Goal: Task Accomplishment & Management: Use online tool/utility

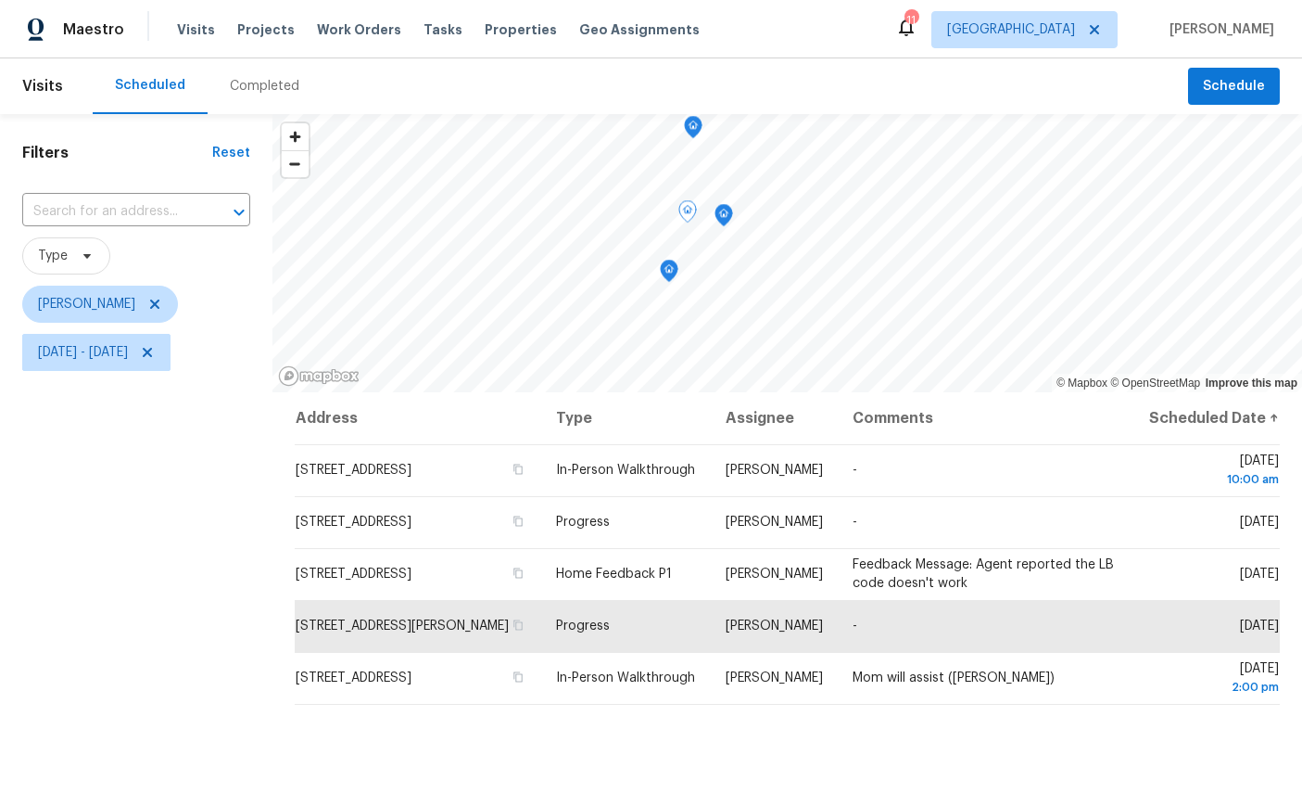
scroll to position [19, 0]
click at [666, 344] on icon "Map marker" at bounding box center [667, 345] width 2 height 3
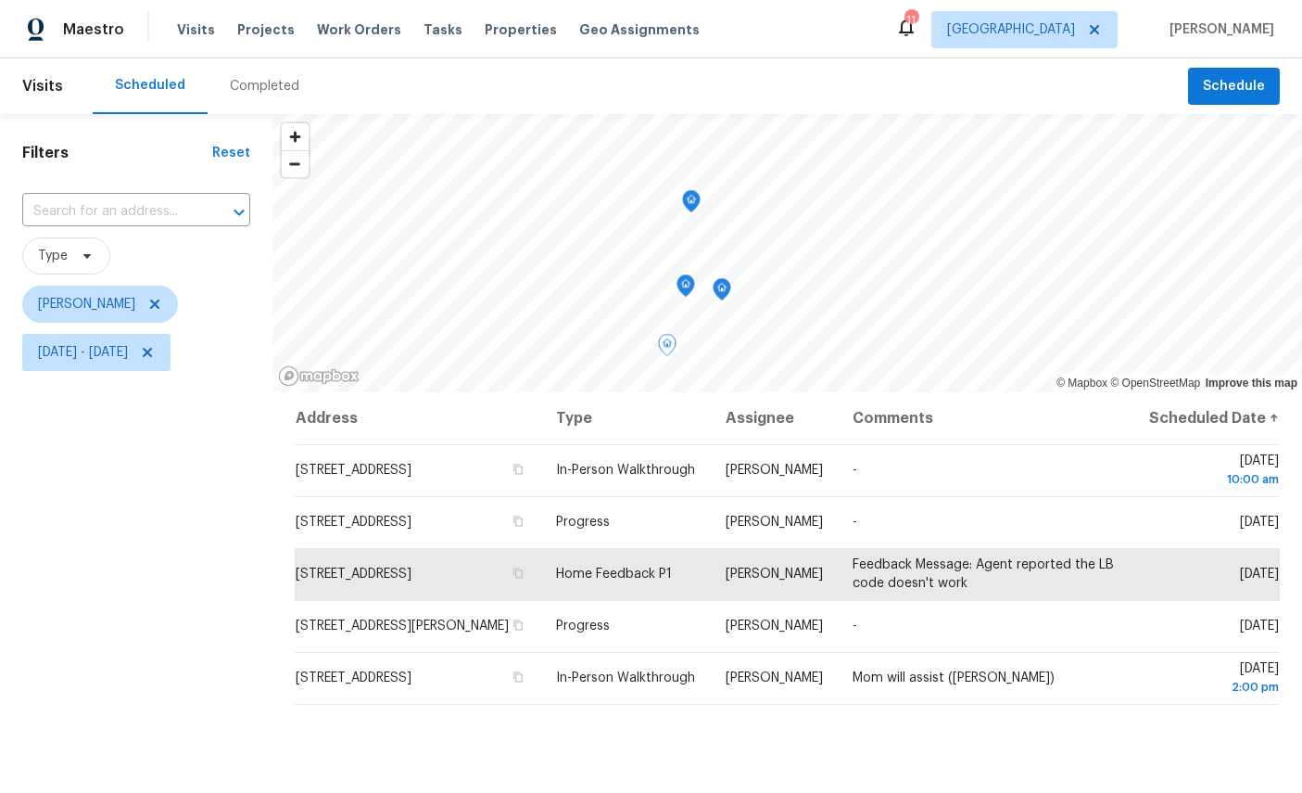
click at [722, 279] on icon "Map marker" at bounding box center [722, 289] width 17 height 21
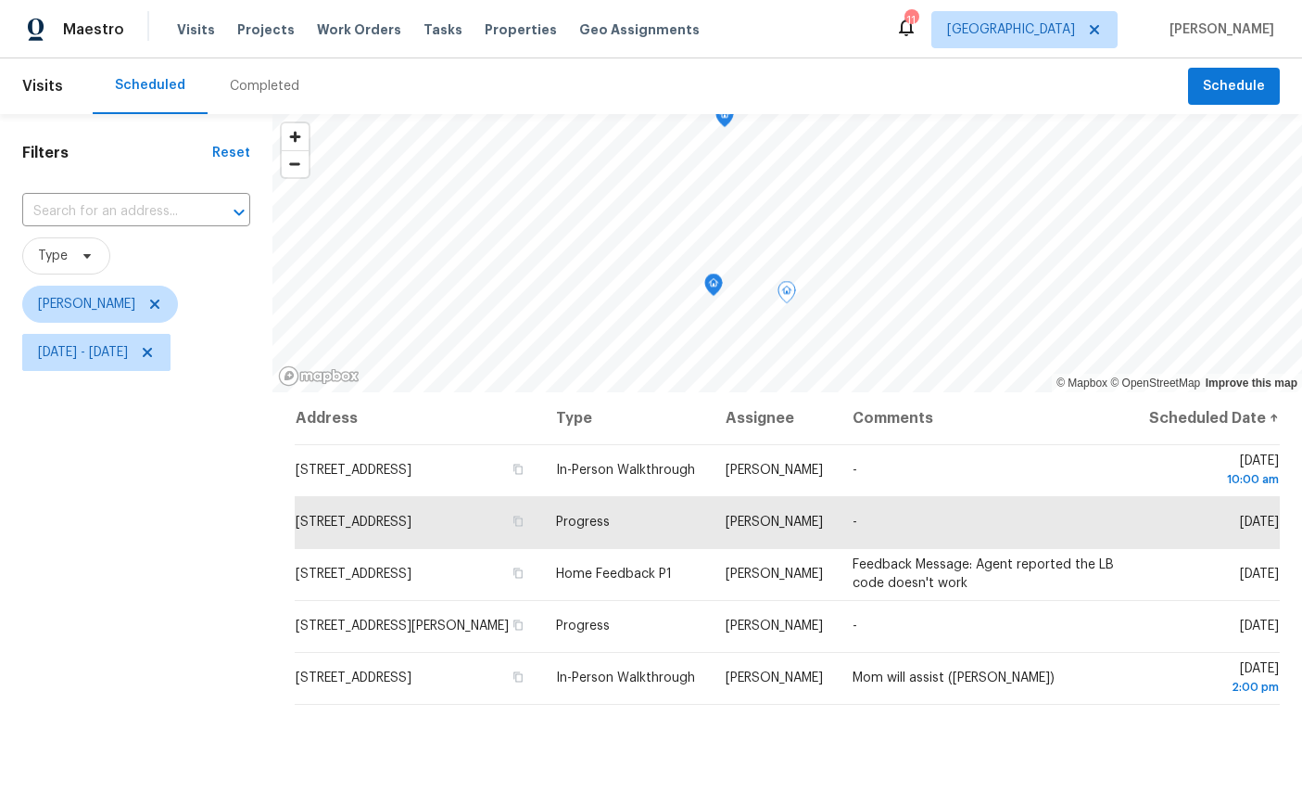
click at [705, 274] on icon "Map marker" at bounding box center [713, 284] width 17 height 21
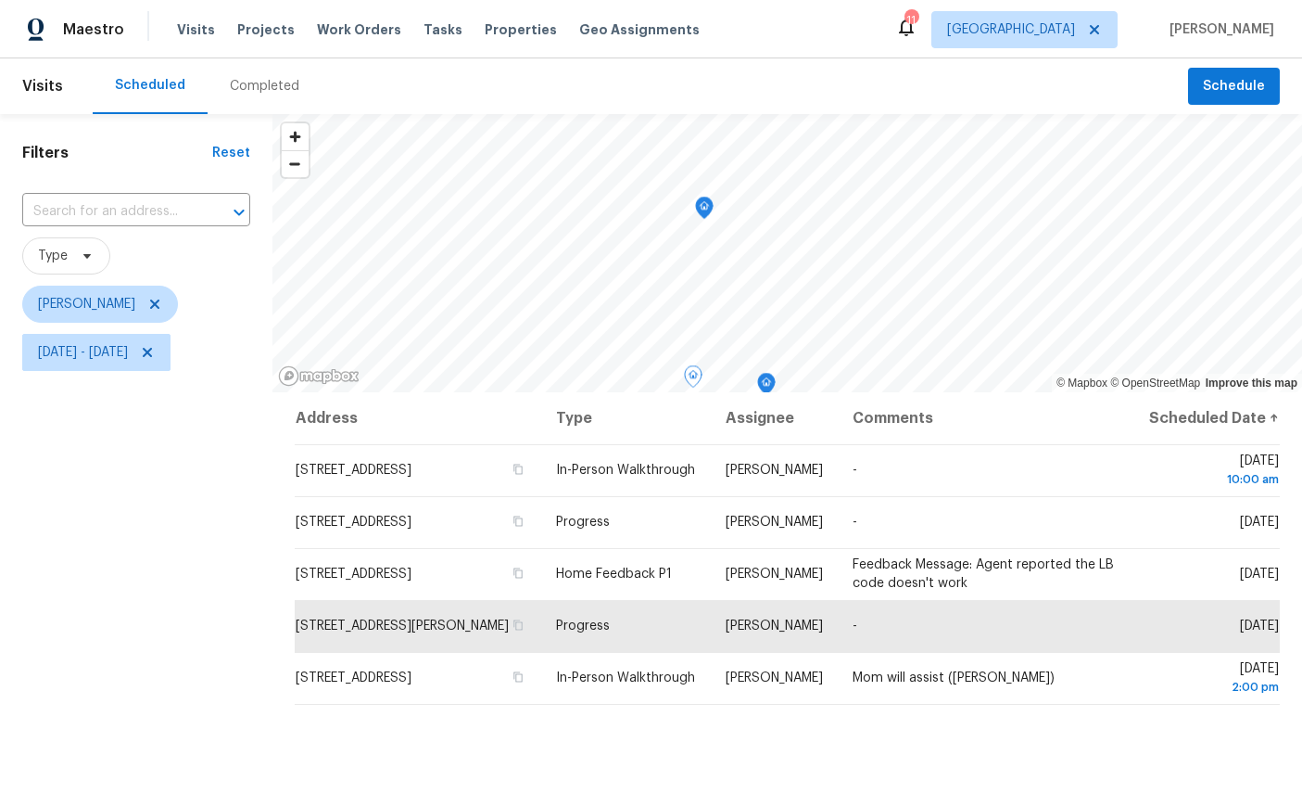
click at [703, 197] on icon "Map marker" at bounding box center [704, 207] width 17 height 21
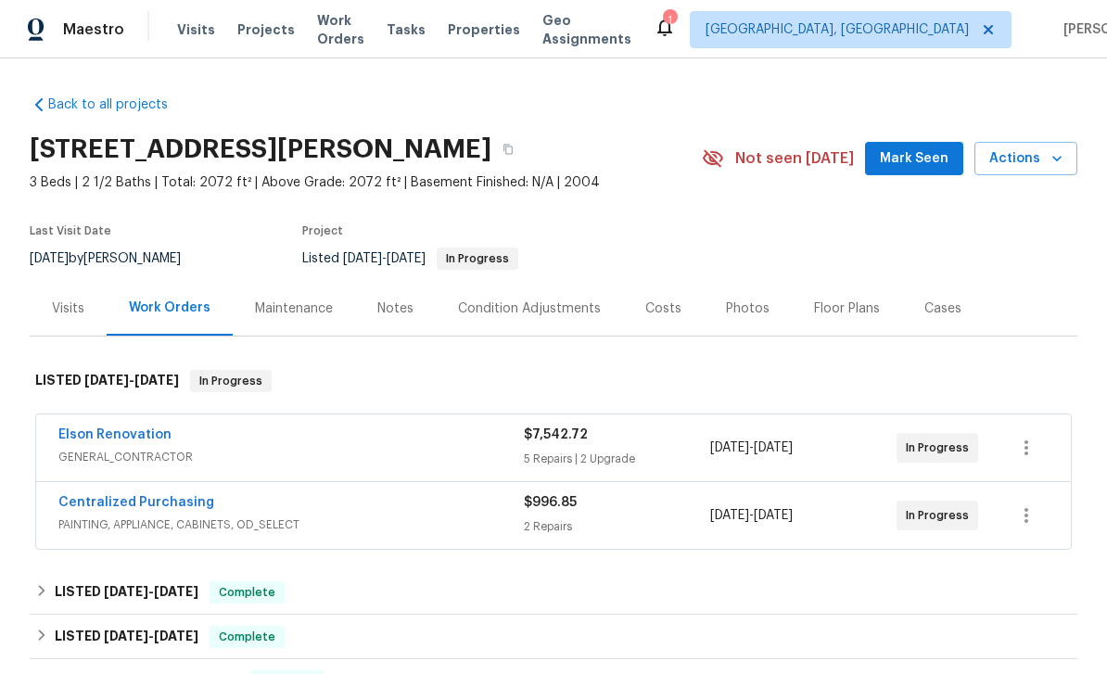
click at [88, 438] on link "Elson Renovation" at bounding box center [114, 434] width 113 height 13
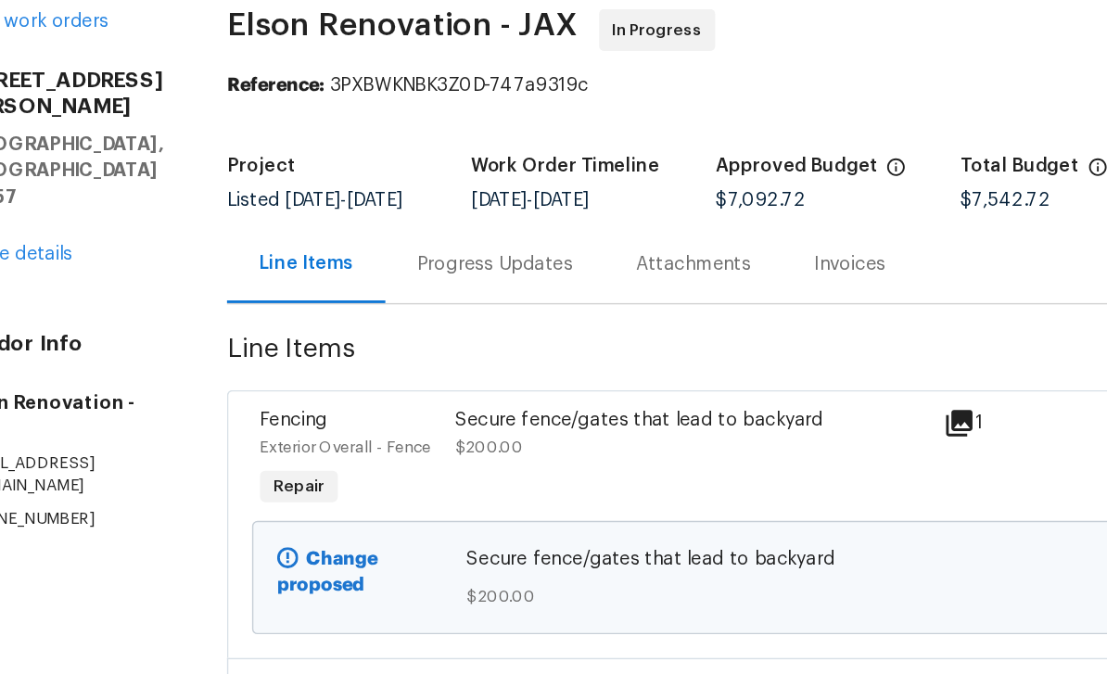
click at [242, 368] on div "Fencing" at bounding box center [305, 377] width 126 height 19
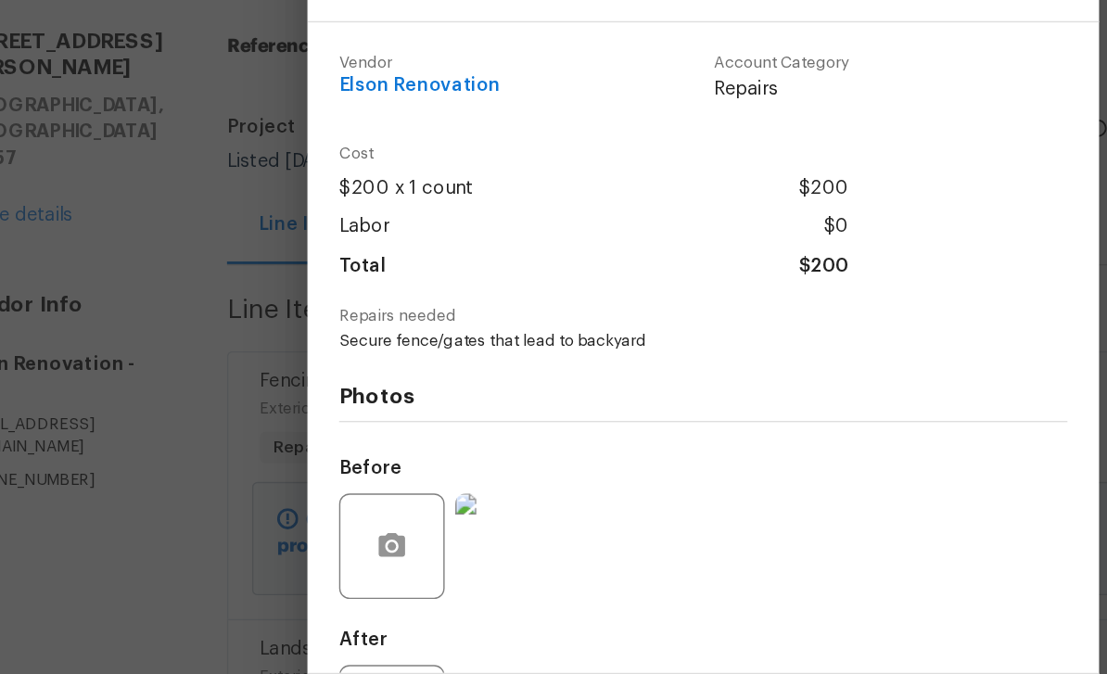
scroll to position [59, 0]
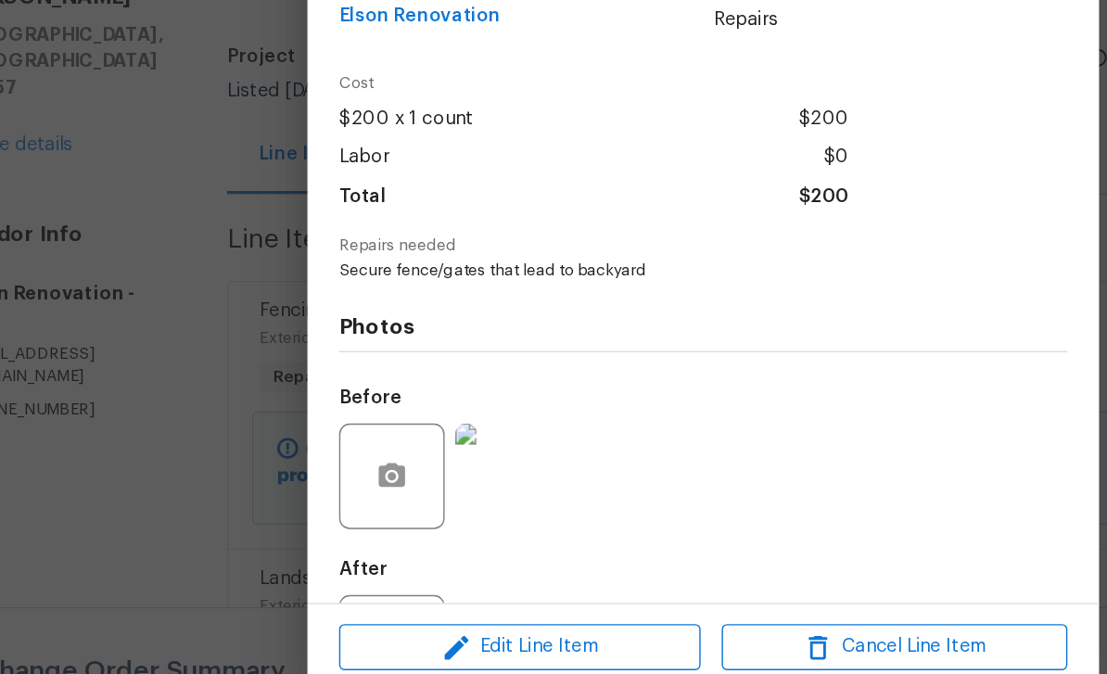
click at [397, 602] on span "Edit Line Item" at bounding box center [424, 613] width 243 height 23
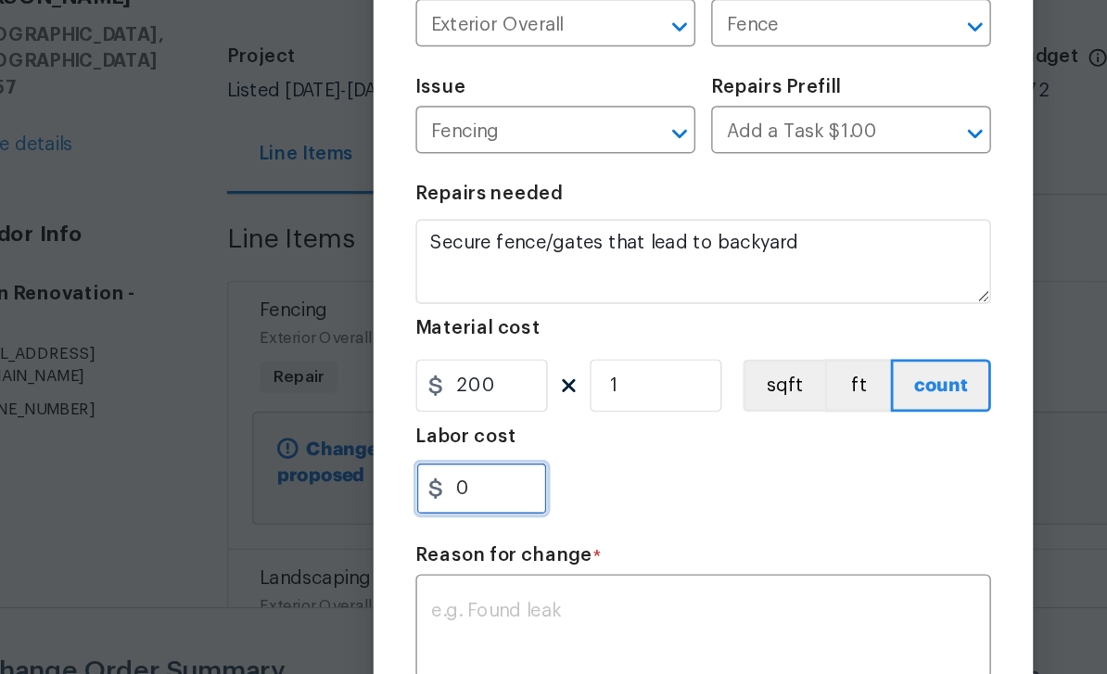
click at [351, 483] on input "0" at bounding box center [397, 501] width 93 height 37
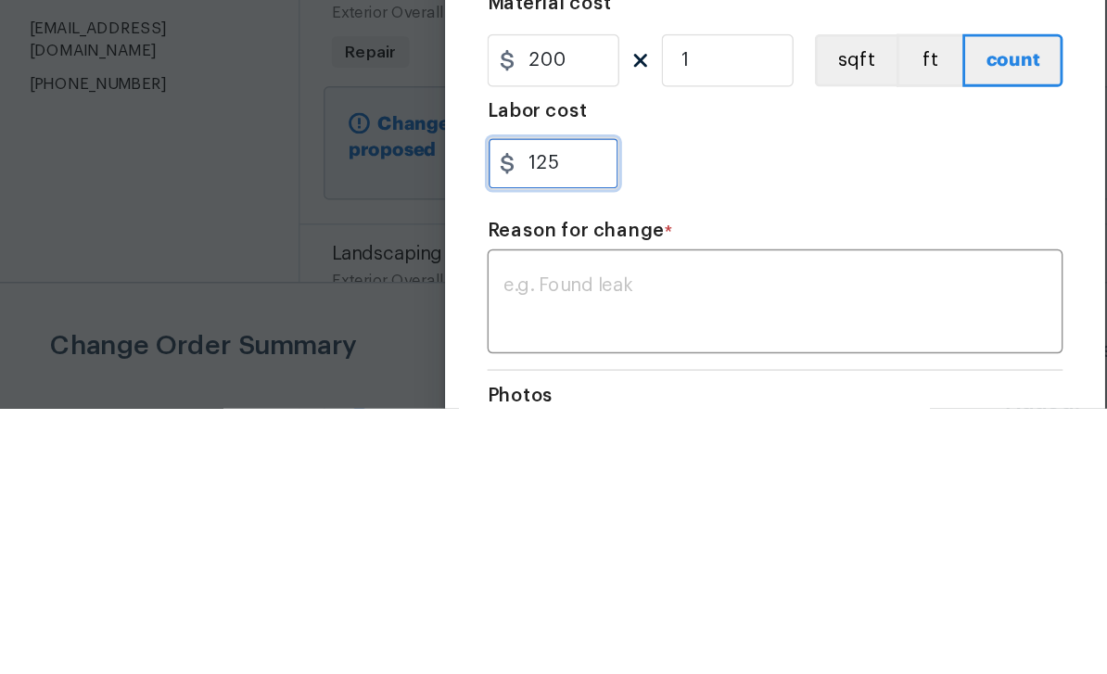
type input "125"
click at [518, 581] on textarea at bounding box center [553, 600] width 382 height 39
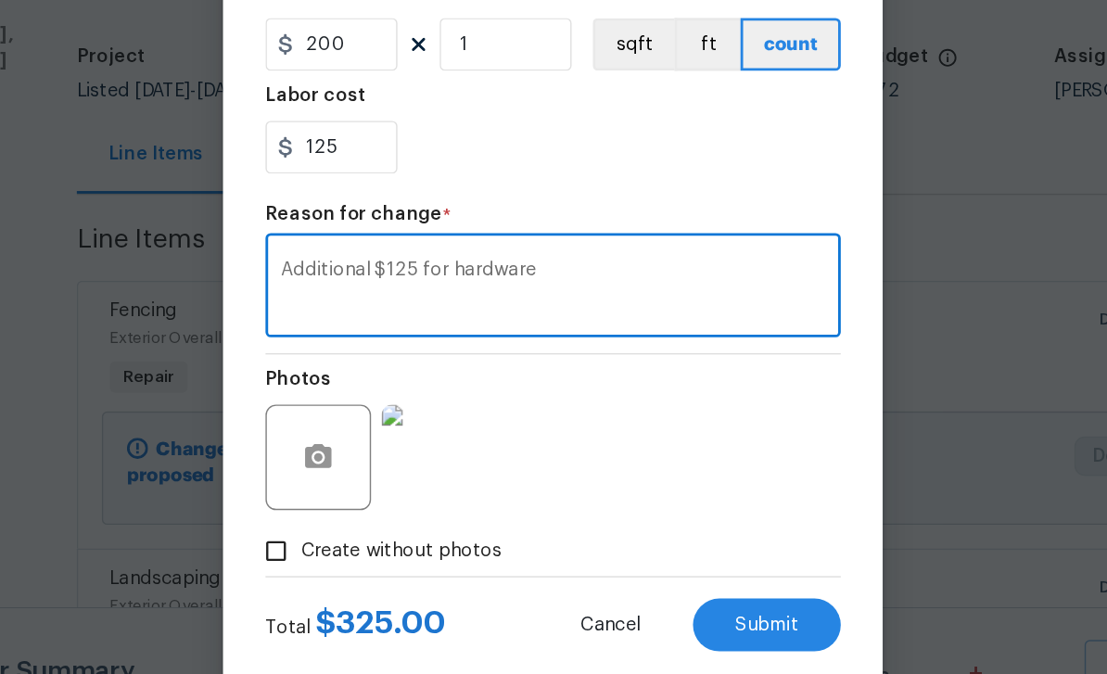
scroll to position [243, 0]
type textarea "Additional $125 for hardware"
click at [681, 591] on span "Submit" at bounding box center [703, 598] width 44 height 14
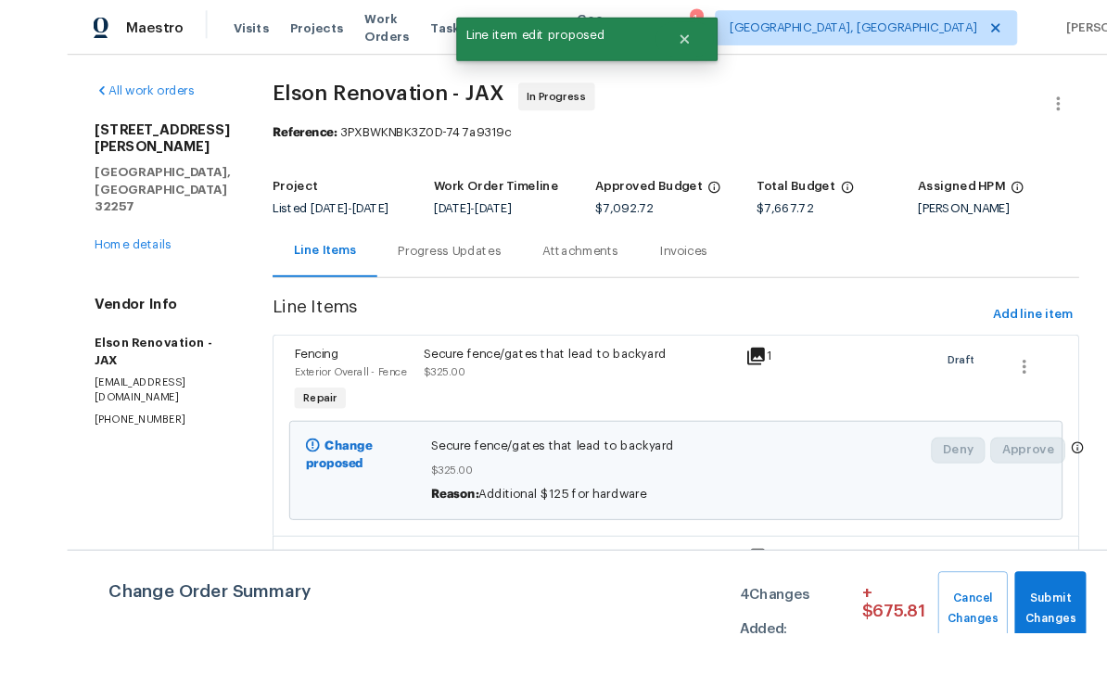
scroll to position [59, 0]
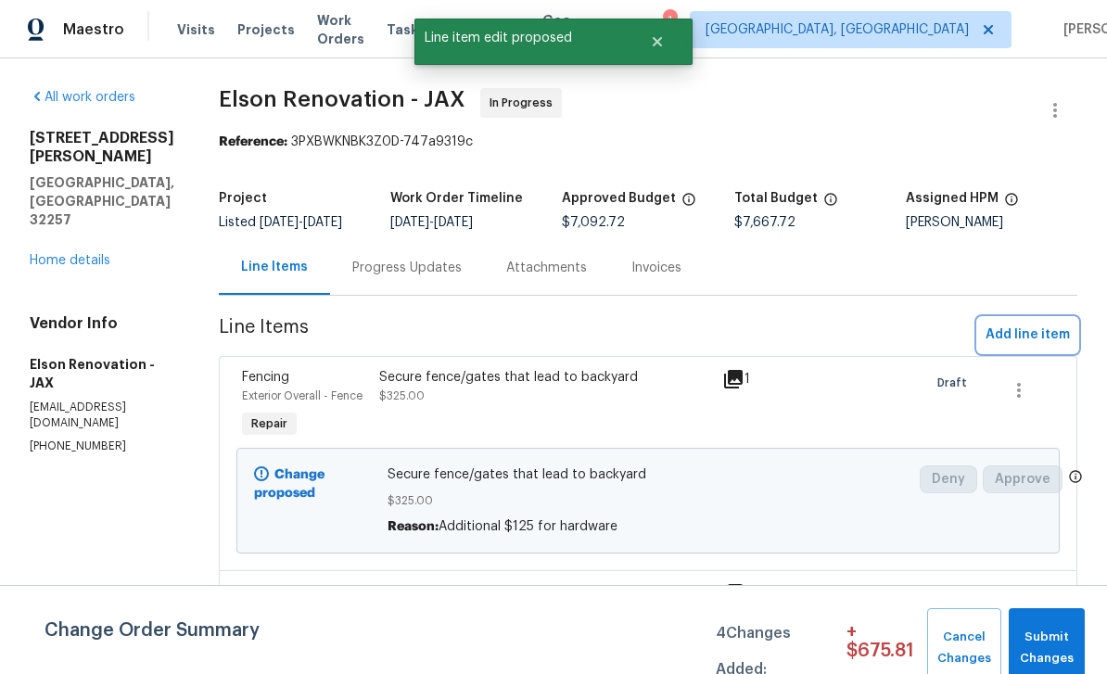
click at [1017, 323] on span "Add line item" at bounding box center [1027, 334] width 84 height 23
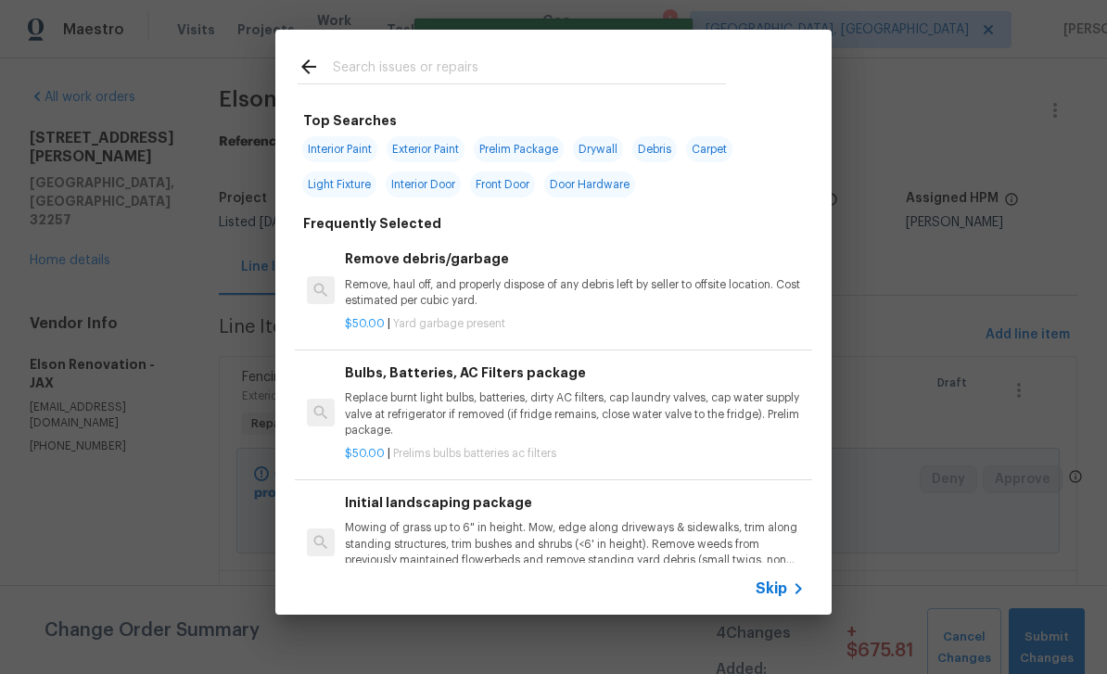
click at [501, 69] on input "text" at bounding box center [529, 70] width 393 height 28
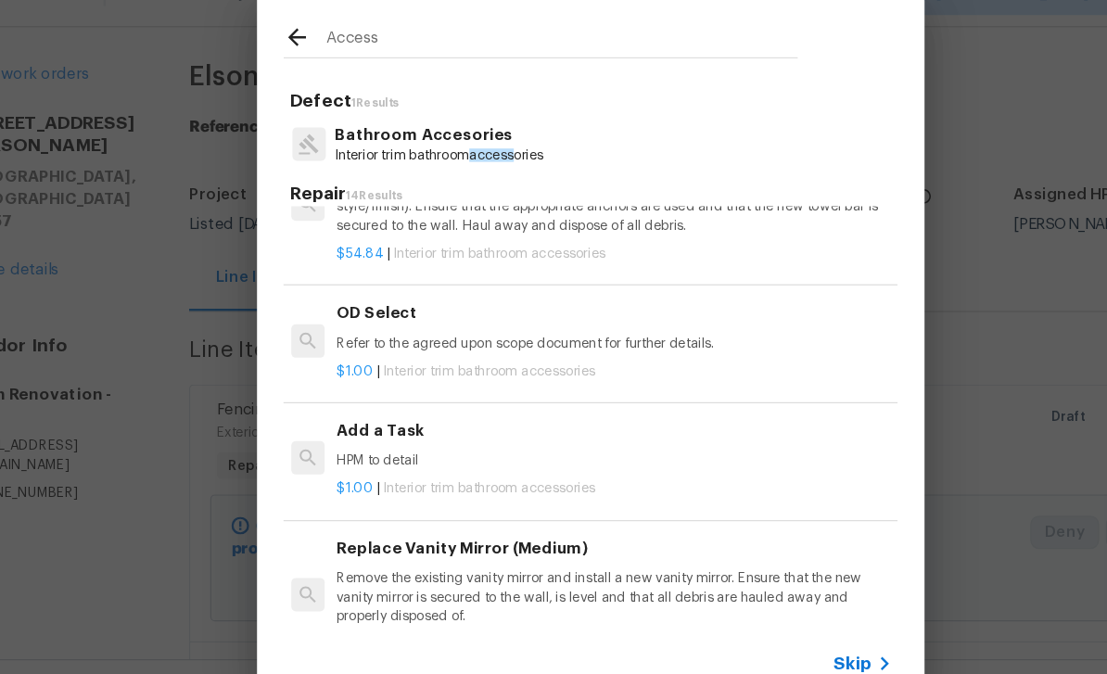
scroll to position [685, 3]
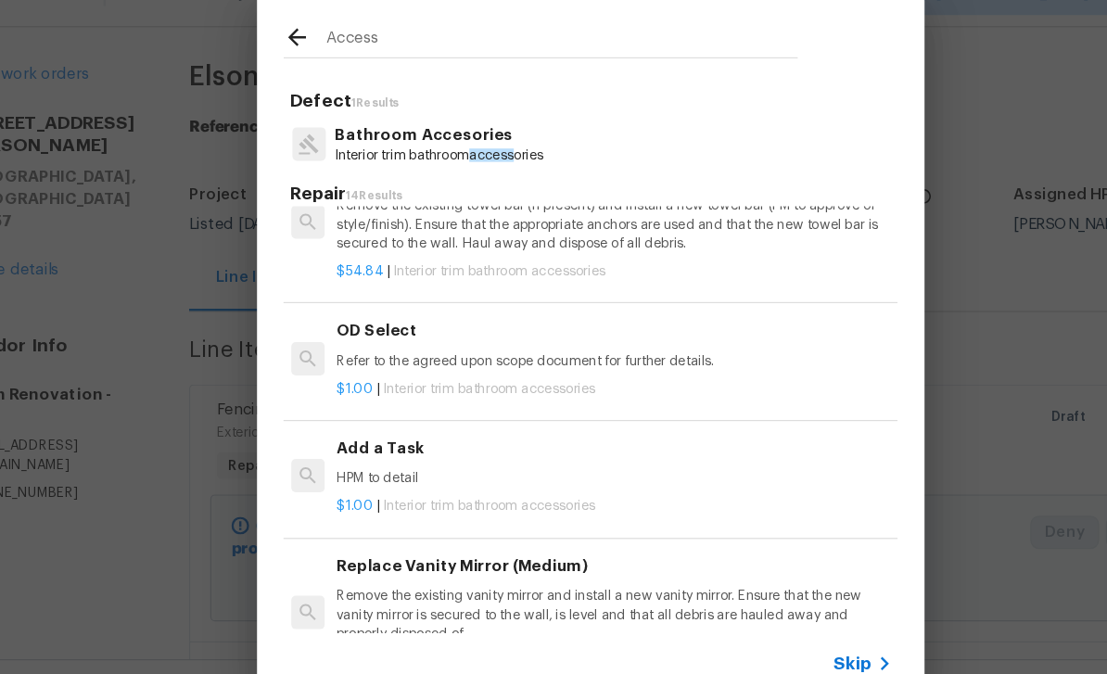
click at [377, 56] on input "Access" at bounding box center [529, 70] width 393 height 28
type input "A"
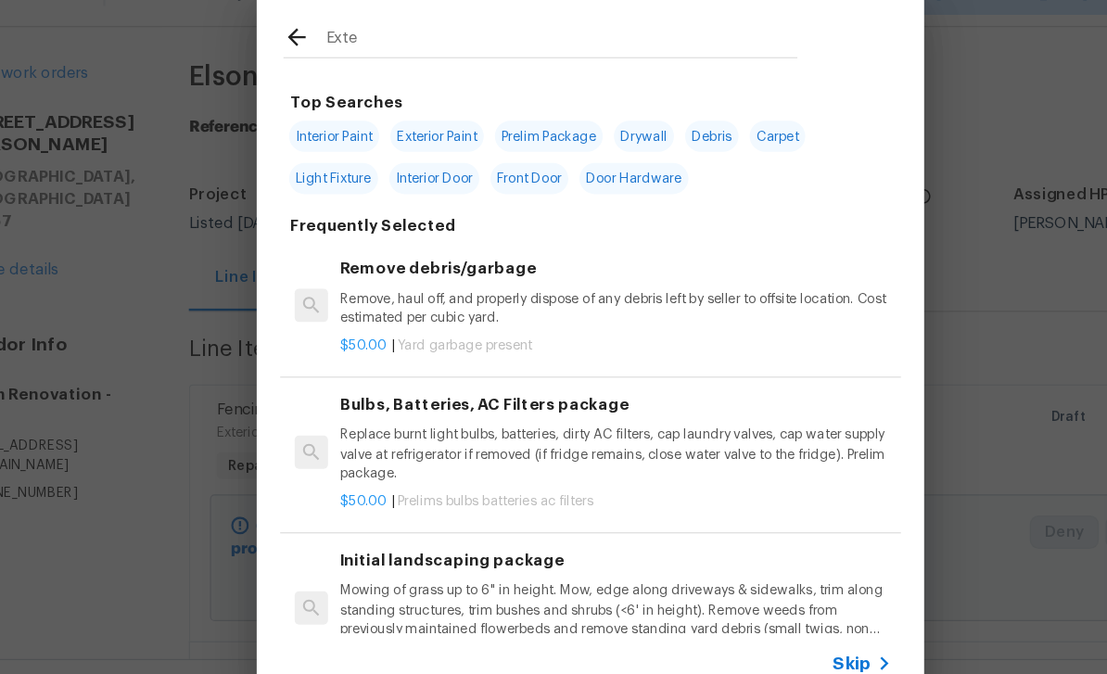
type input "Exter"
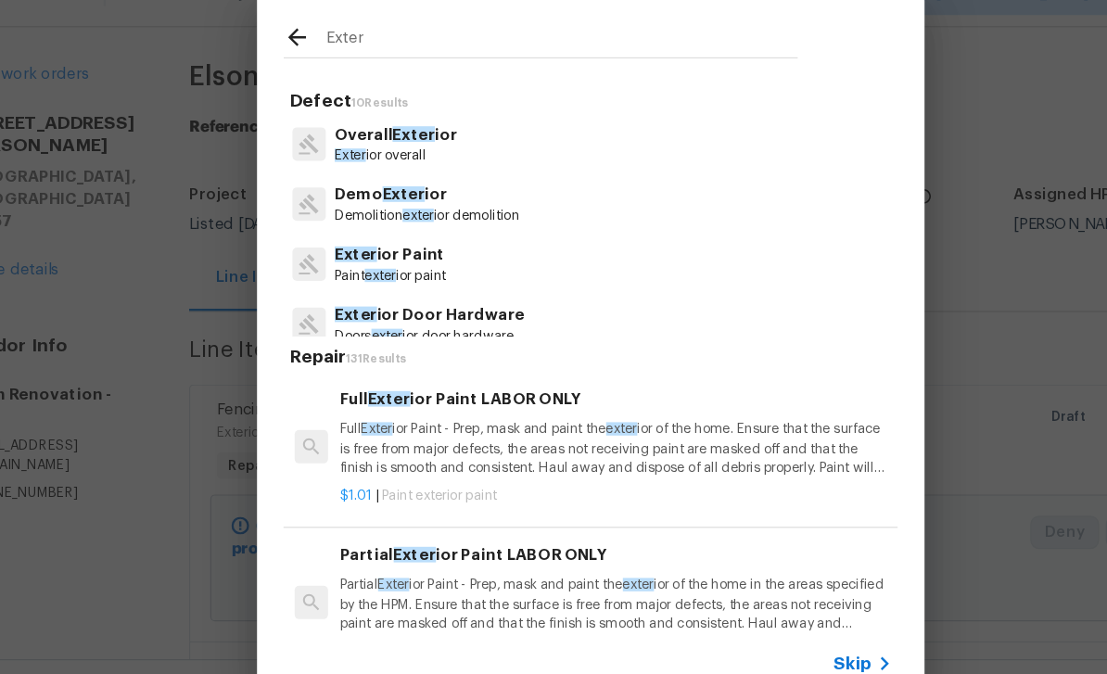
click at [398, 288] on p "Exter ior Door Hardware" at bounding box center [419, 297] width 159 height 19
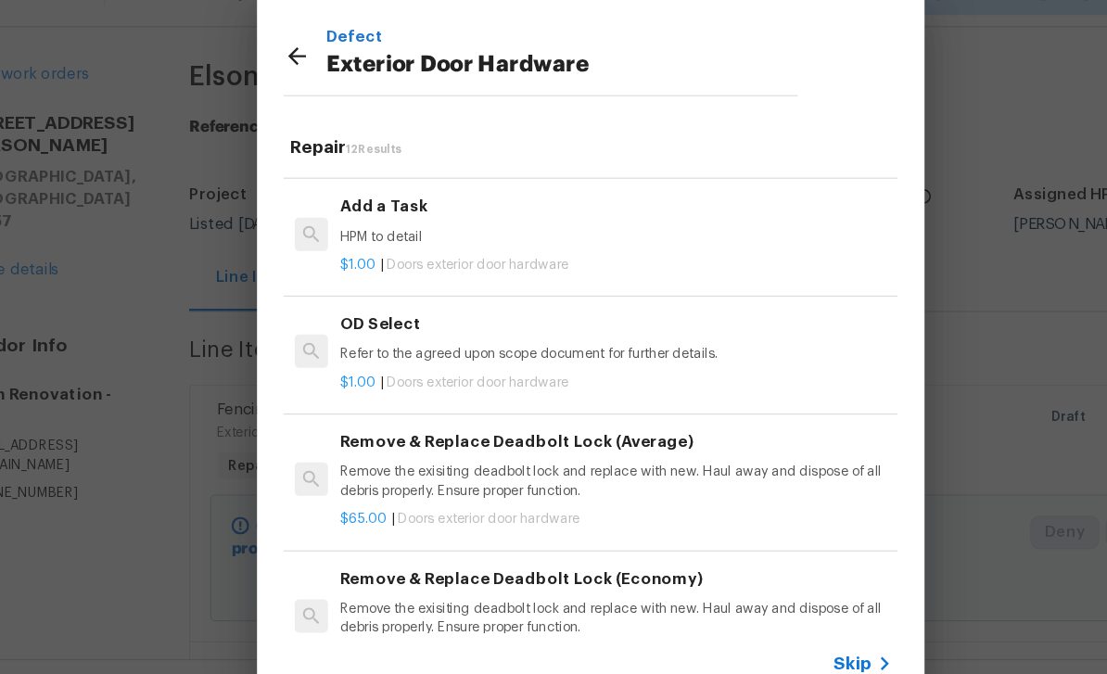
scroll to position [717, 0]
click at [558, 226] on p "HPM to detail" at bounding box center [575, 234] width 460 height 16
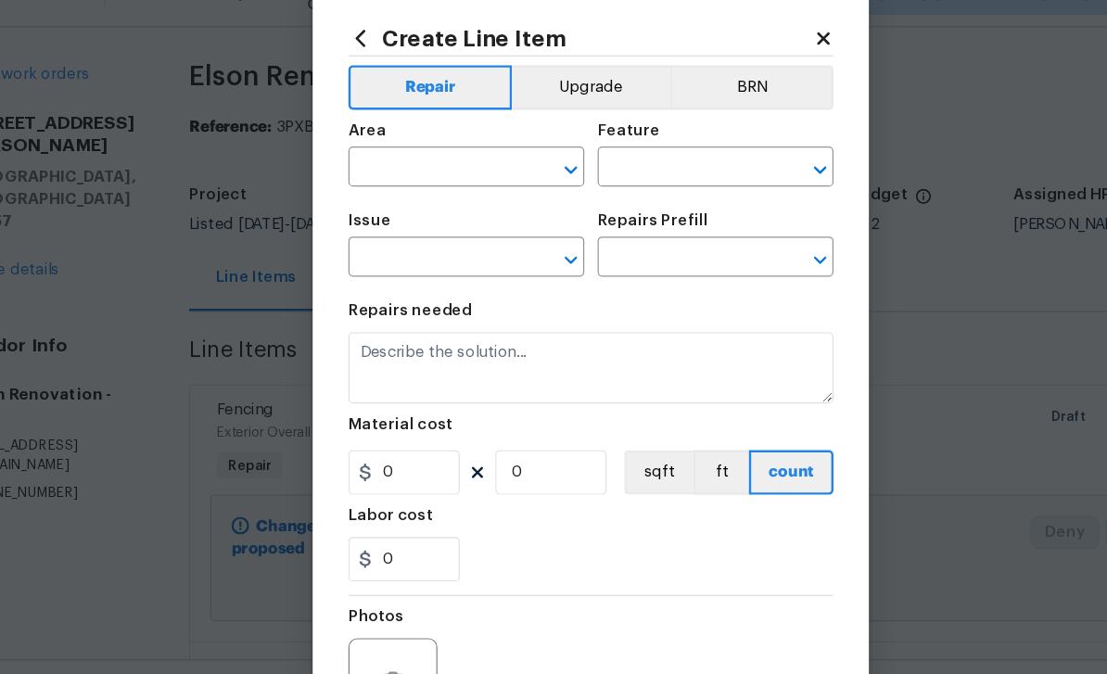
type input "Interior Door"
type input "Exterior Door Hardware"
type input "Add a Task $1.00"
type textarea "HPM to detail"
type input "1"
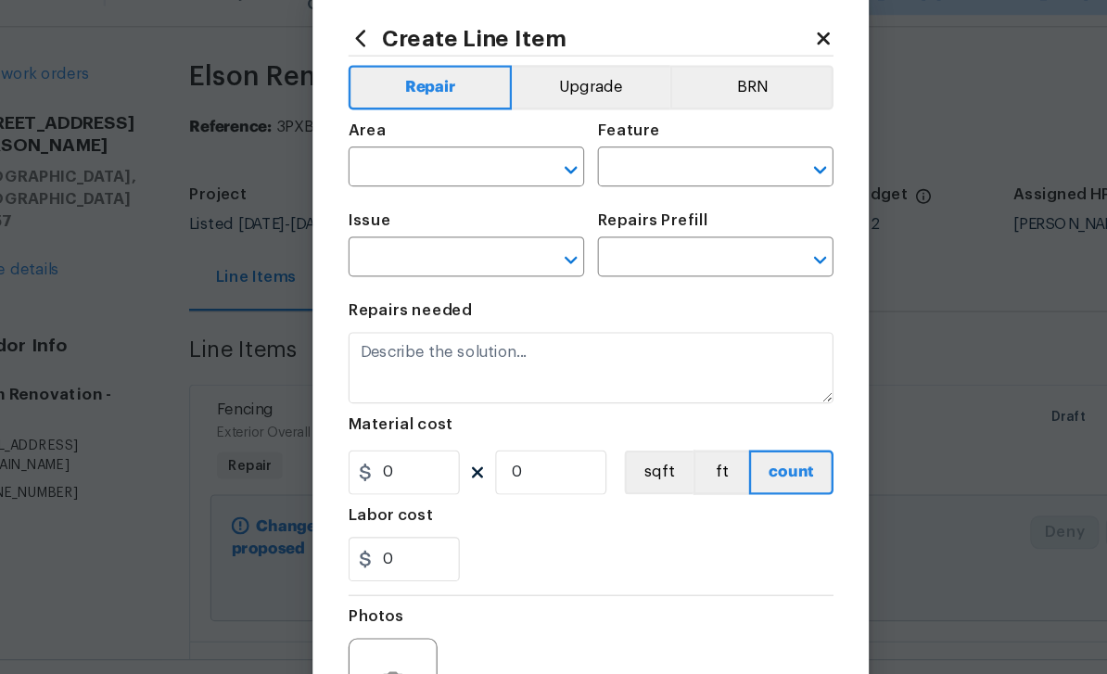
type input "1"
click at [374, 162] on input "text" at bounding box center [423, 176] width 145 height 29
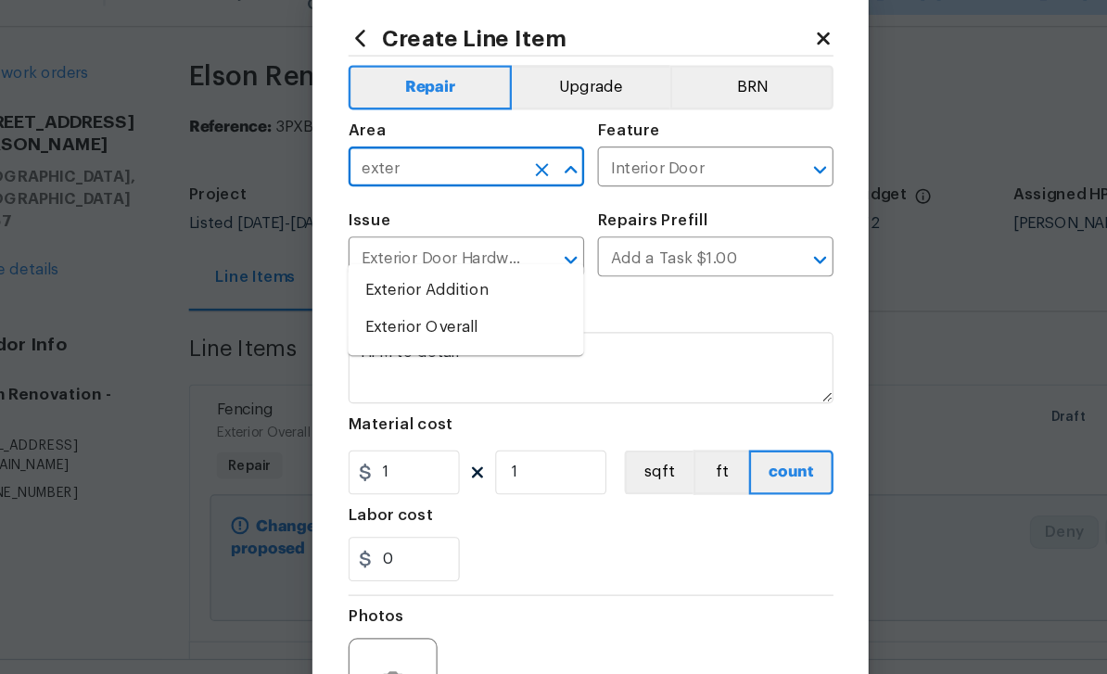
click at [377, 294] on li "Exterior Overall" at bounding box center [449, 309] width 197 height 31
type input "Exterior Overall"
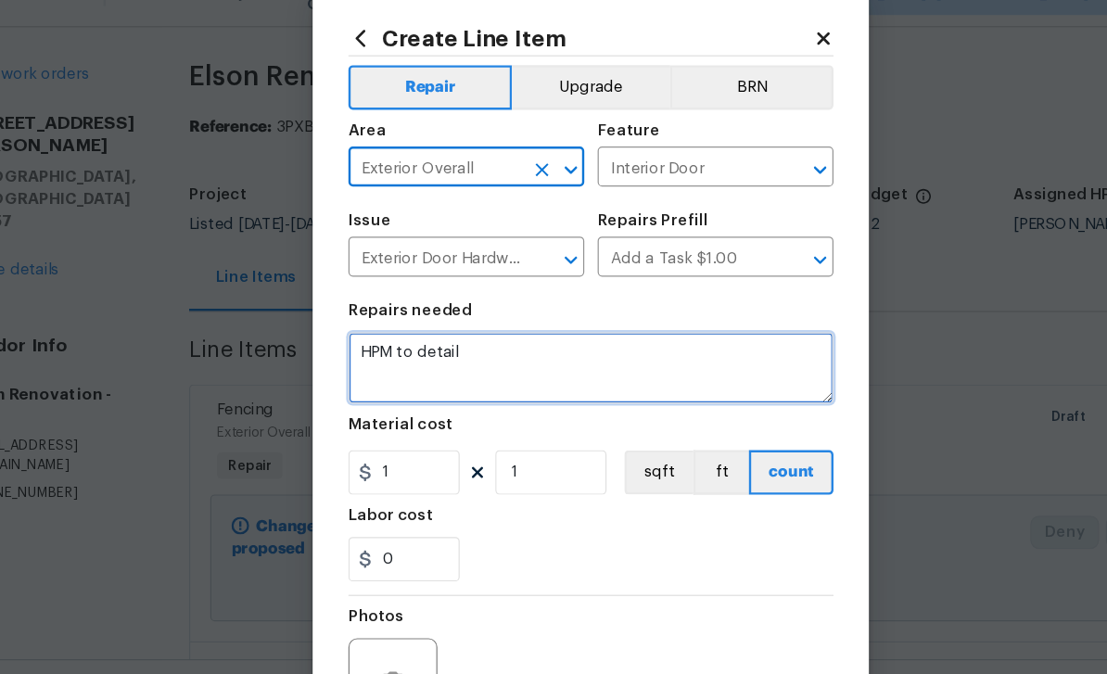
click at [453, 312] on textarea "HPM to detail" at bounding box center [553, 341] width 404 height 59
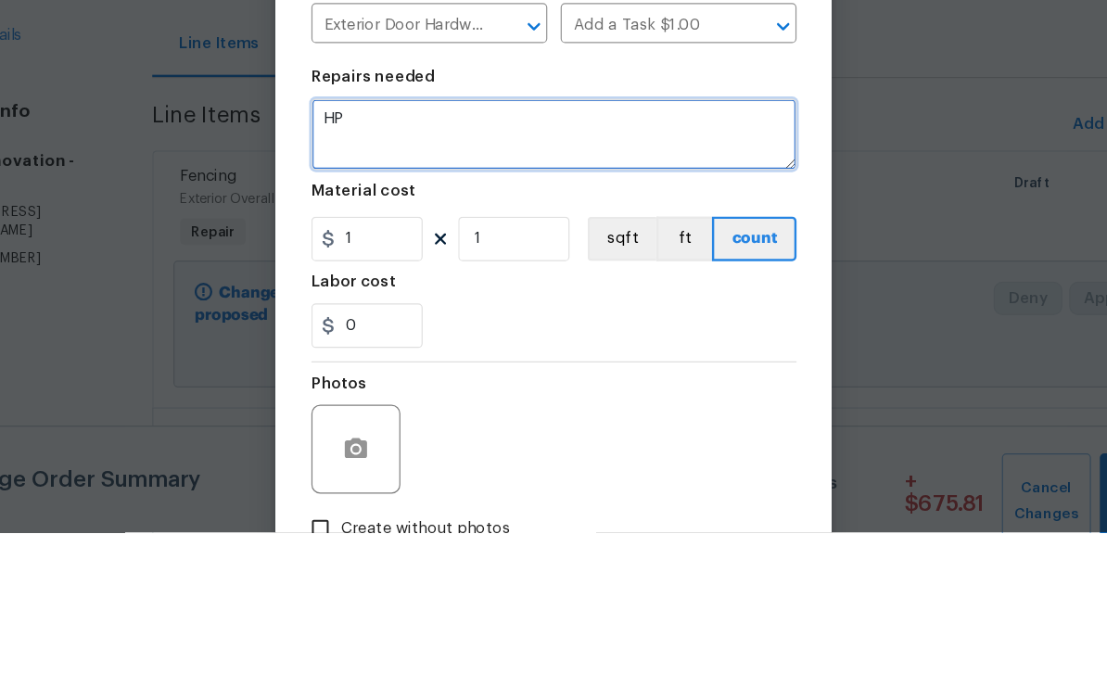
type textarea "H"
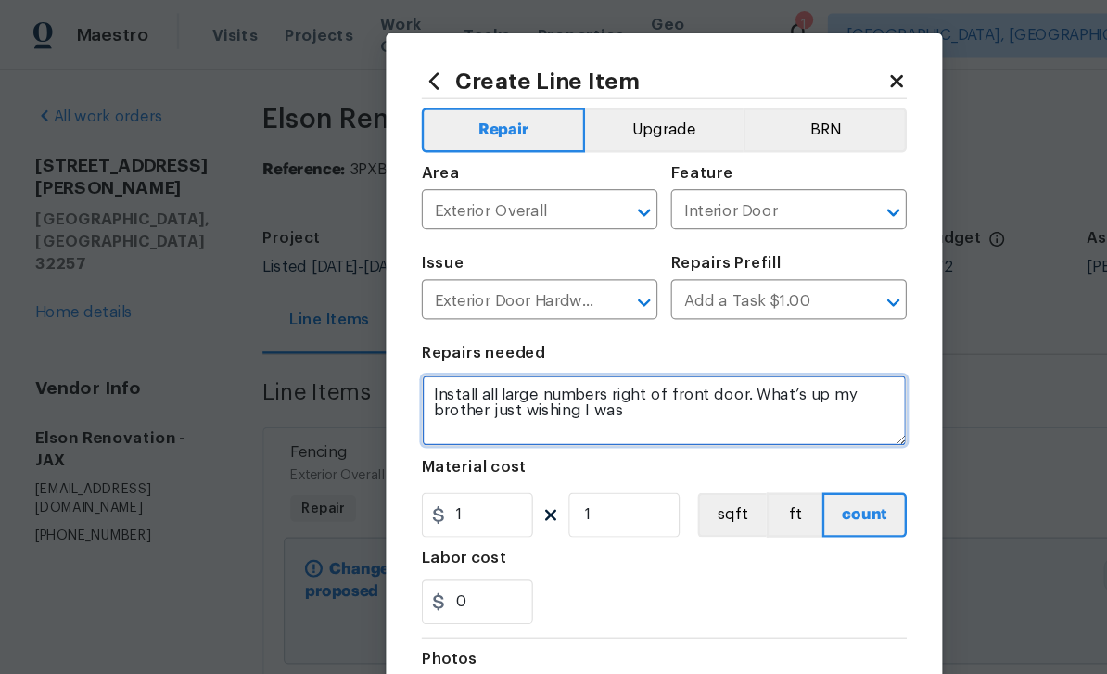
scroll to position [0, 0]
click at [589, 352] on textarea "Install all large numbers right of front door. What’s up my brother just wishin…" at bounding box center [553, 341] width 404 height 59
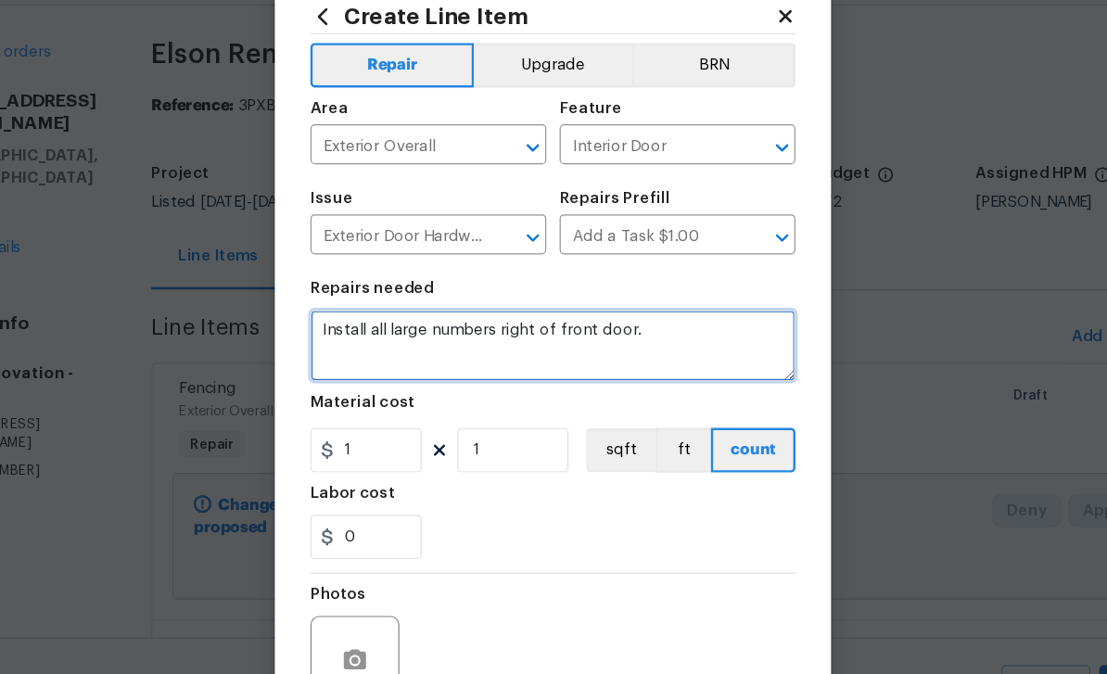
click at [351, 320] on textarea "Install all large numbers right of front door." at bounding box center [553, 341] width 404 height 59
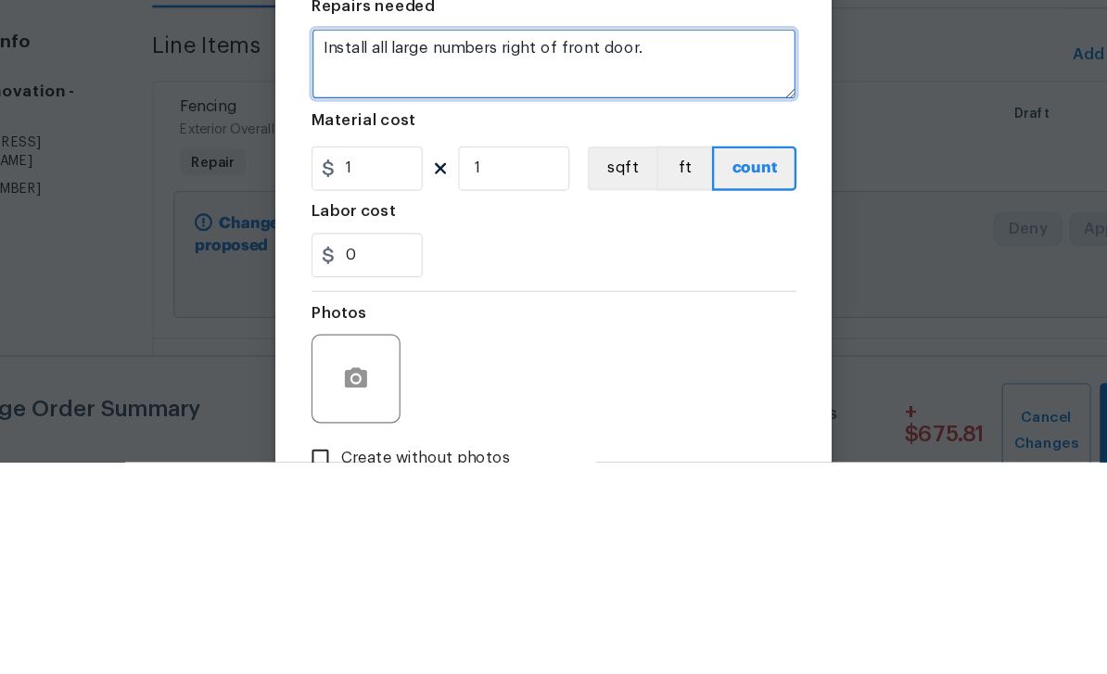
type textarea "Install all large numbers right of front door."
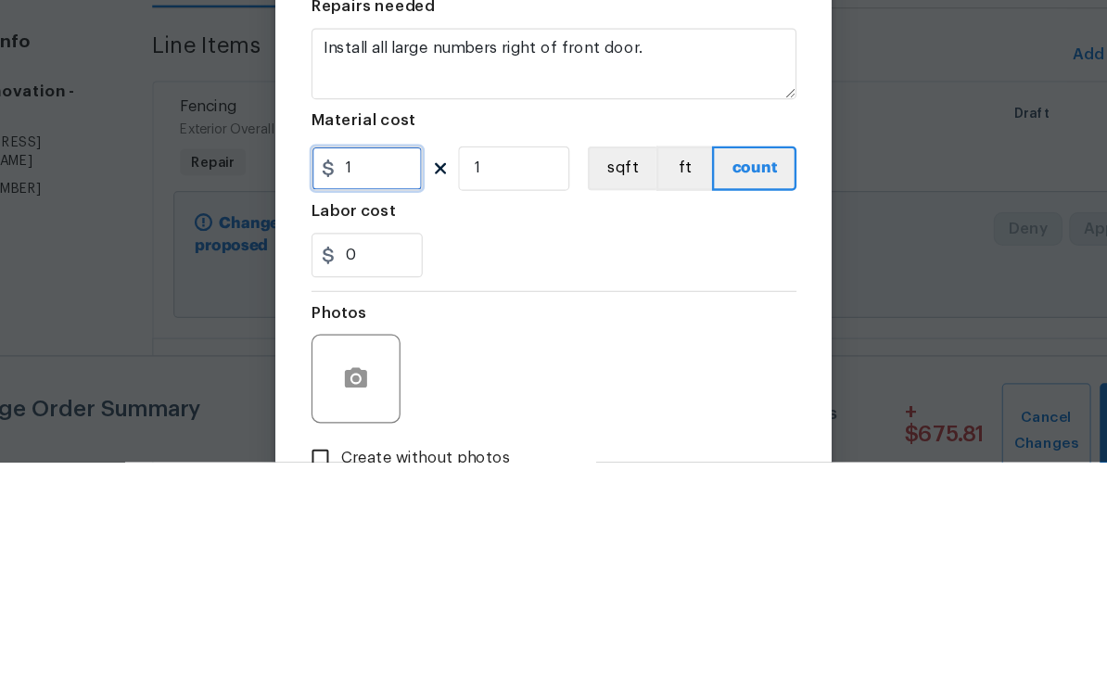
click at [351, 411] on input "1" at bounding box center [397, 429] width 93 height 37
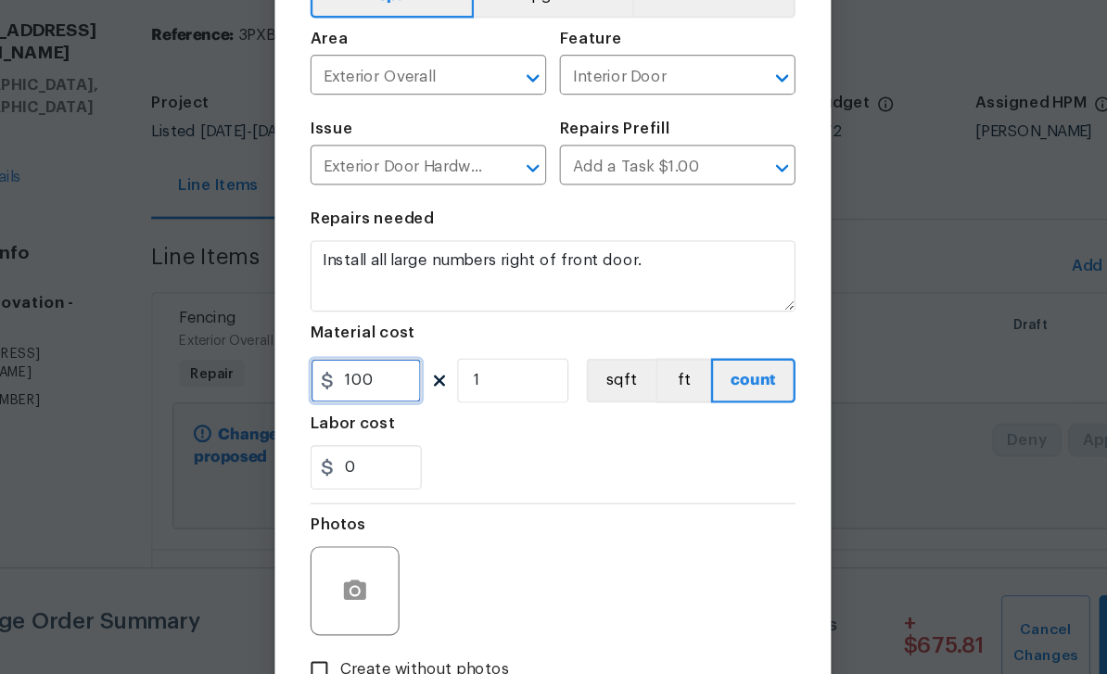
type input "100"
click at [377, 593] on icon "button" at bounding box center [388, 604] width 22 height 22
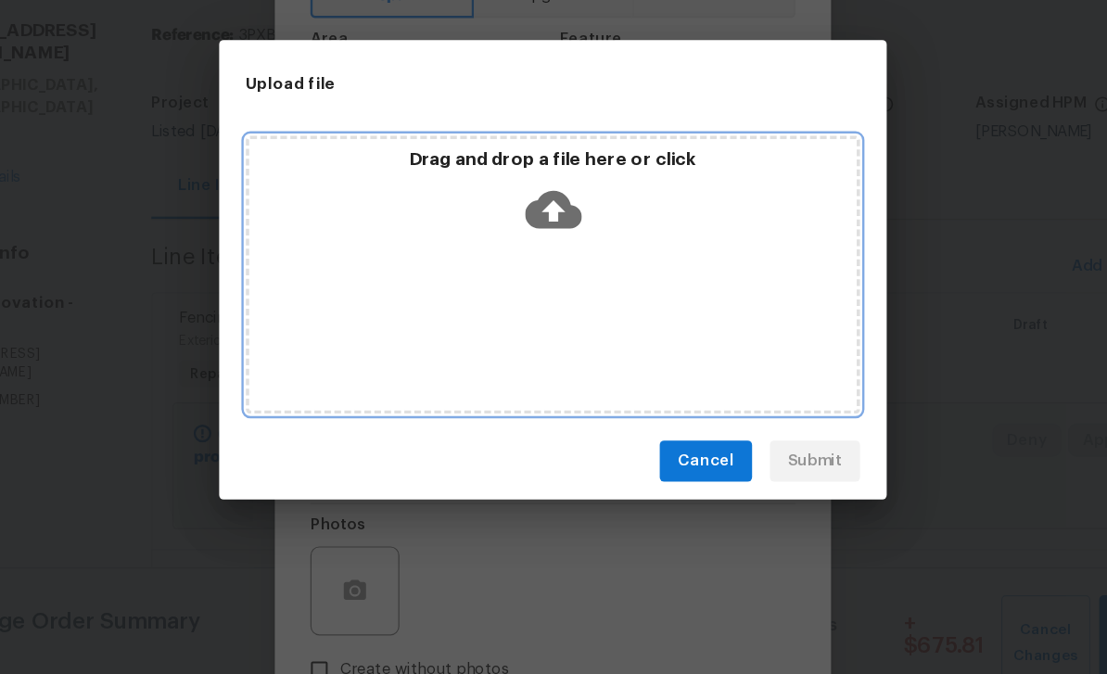
click at [530, 271] on icon at bounding box center [553, 287] width 47 height 32
click at [530, 263] on icon at bounding box center [553, 286] width 47 height 47
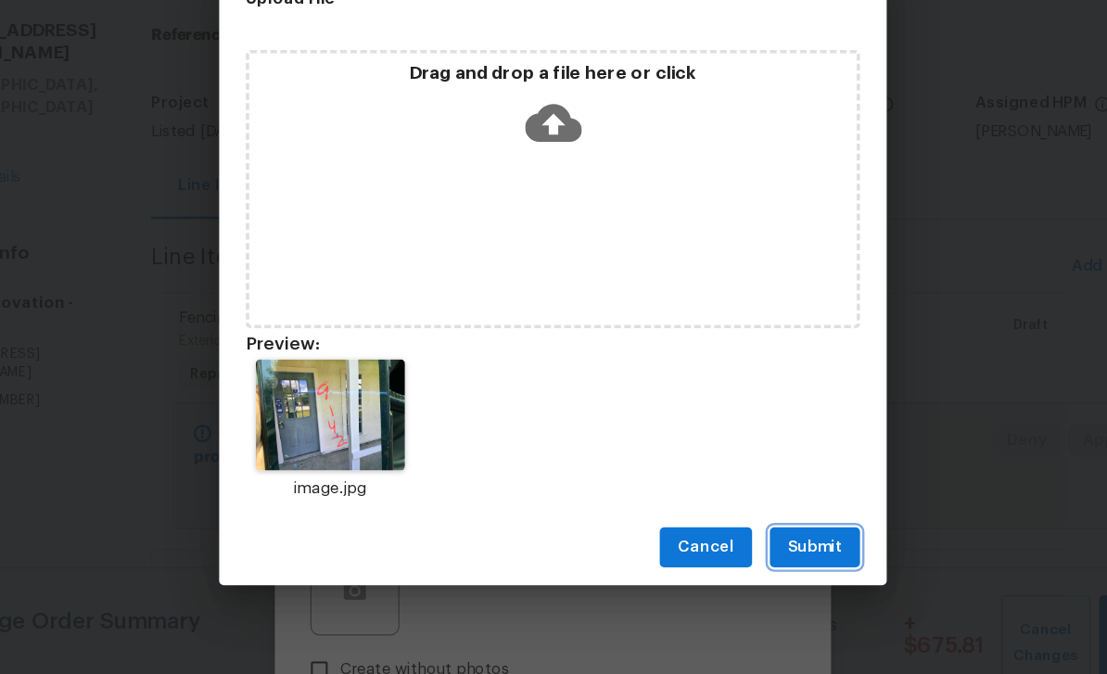
click at [749, 557] on span "Submit" at bounding box center [771, 568] width 45 height 23
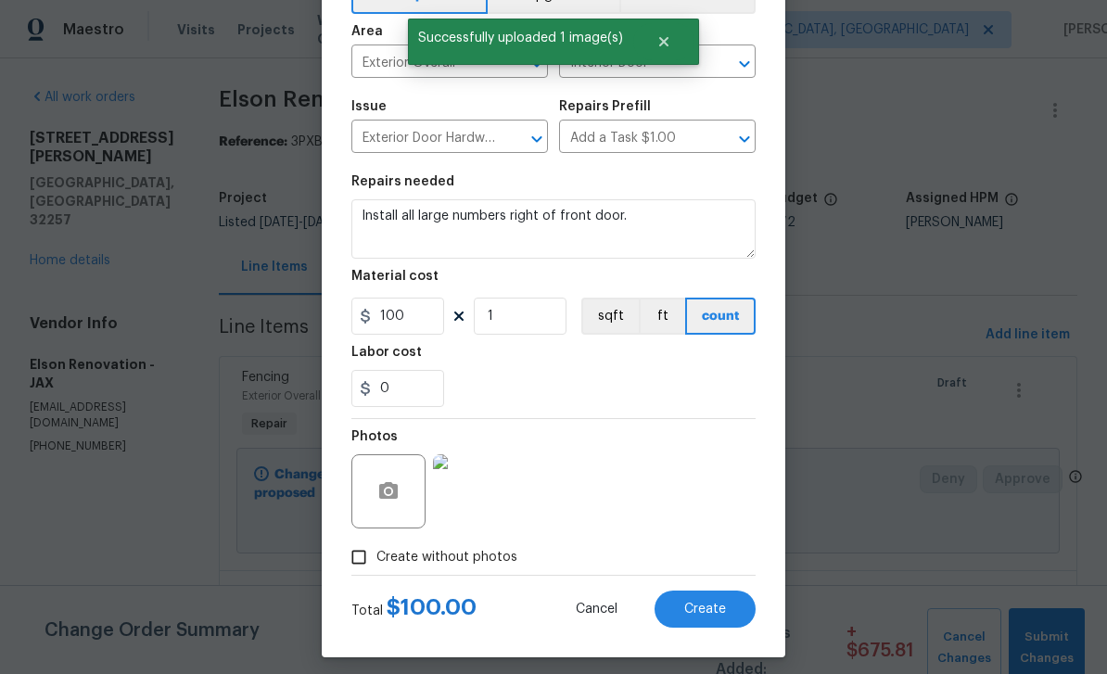
click at [706, 605] on span "Create" at bounding box center [705, 609] width 42 height 14
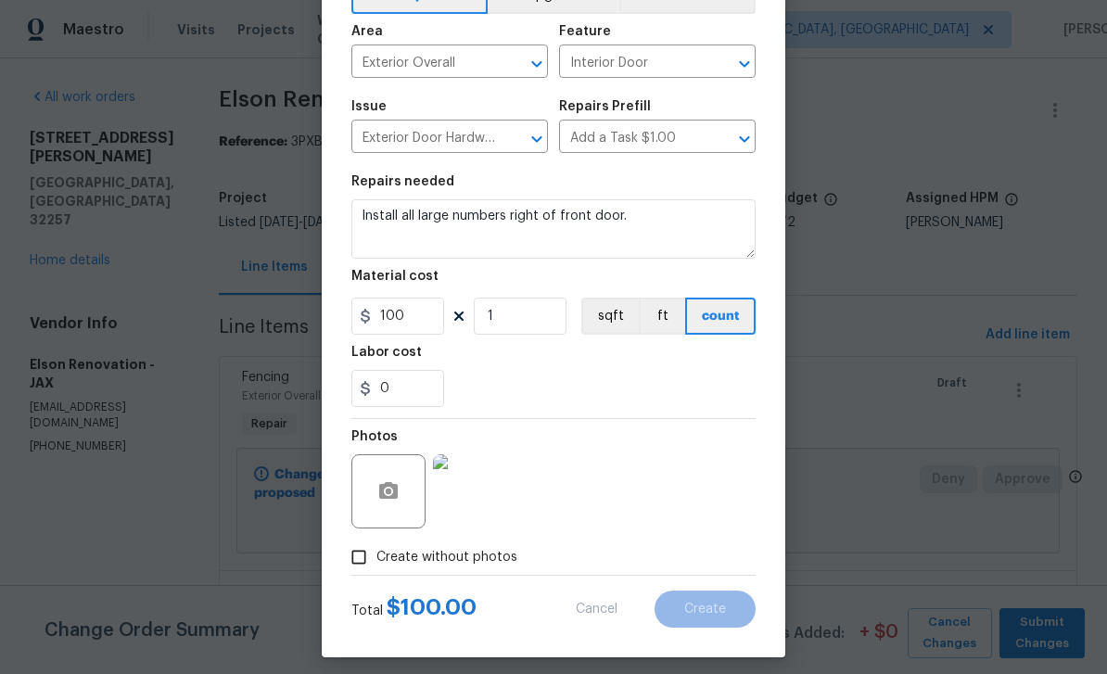
type input "0"
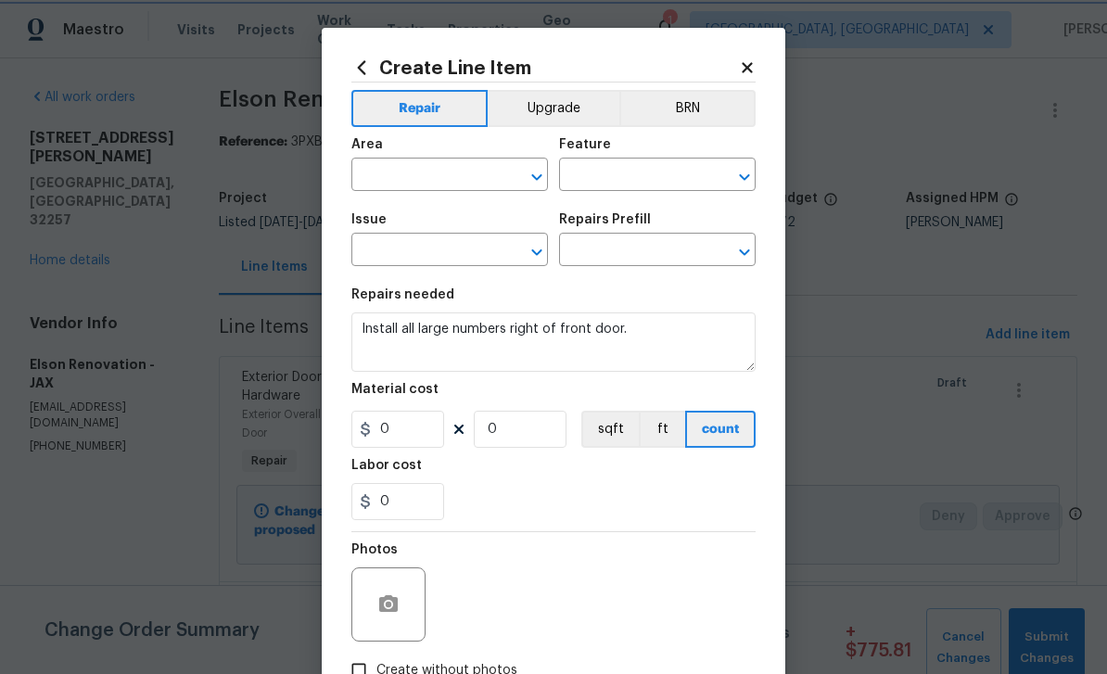
scroll to position [0, 0]
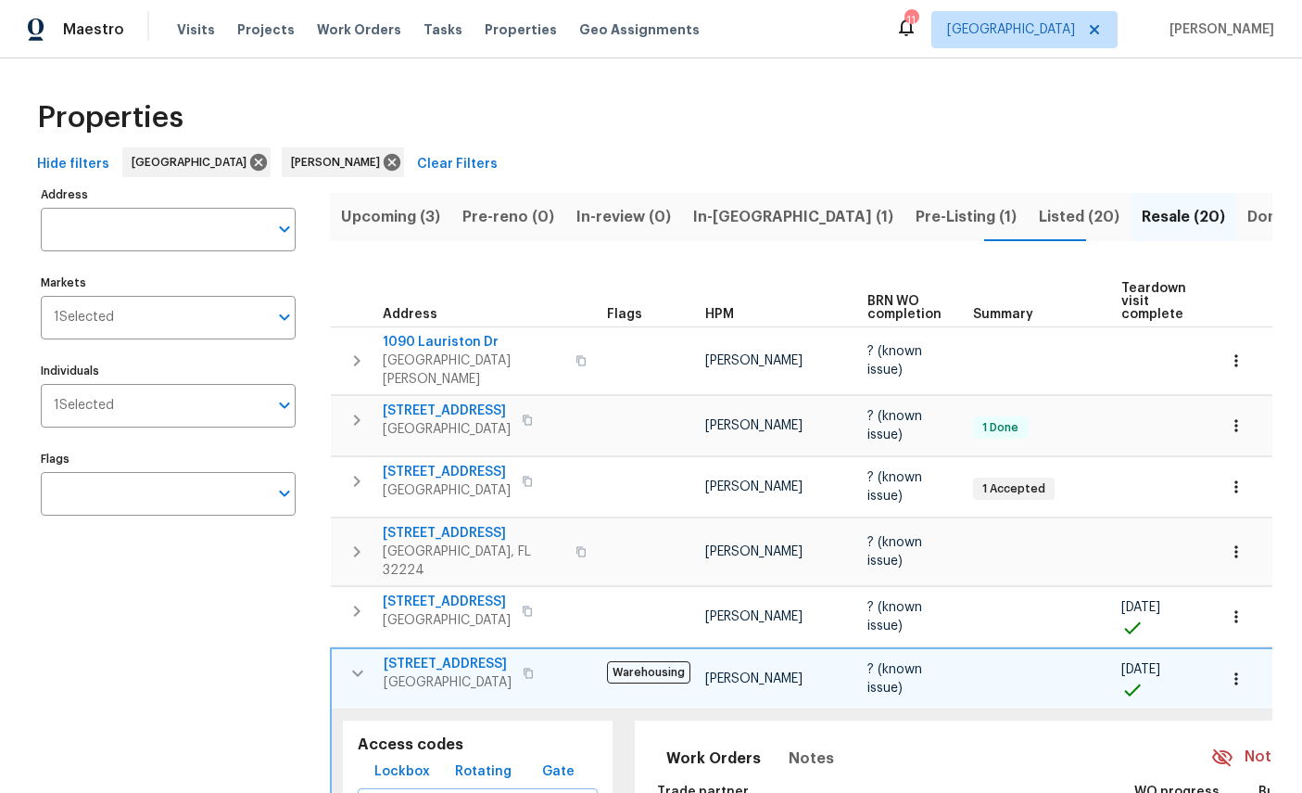
scroll to position [192, 0]
